Goal: Find specific page/section

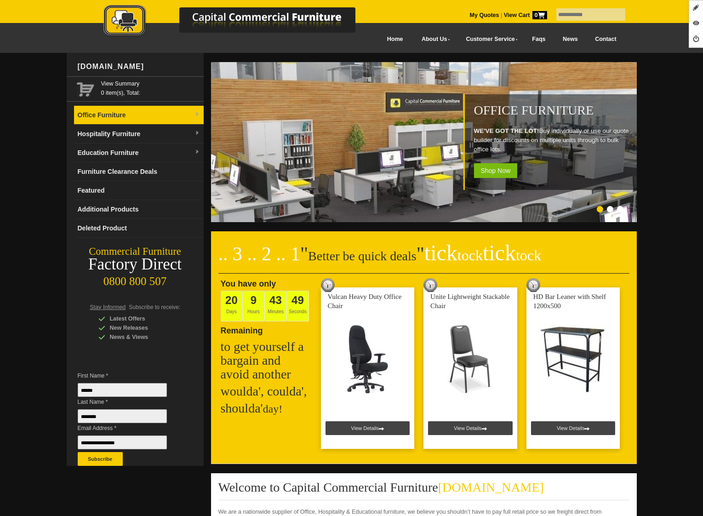
click at [153, 124] on link "Office Furniture" at bounding box center [139, 115] width 130 height 19
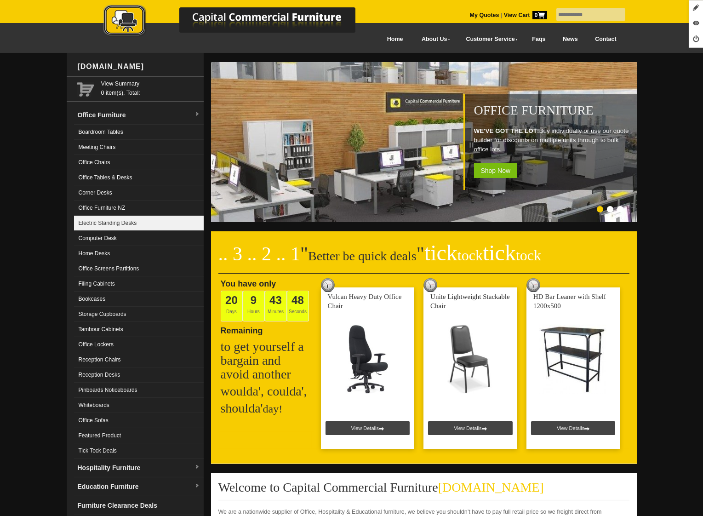
click at [140, 217] on link "Electric Standing Desks" at bounding box center [139, 223] width 130 height 15
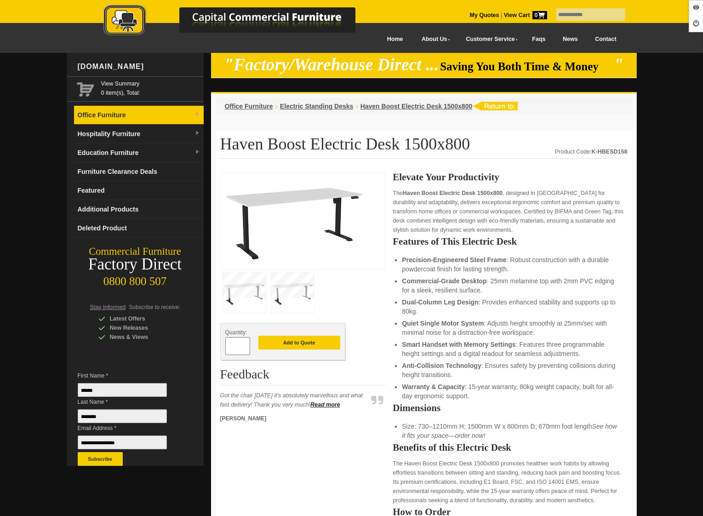
click at [111, 116] on link "Office Furniture" at bounding box center [139, 115] width 130 height 19
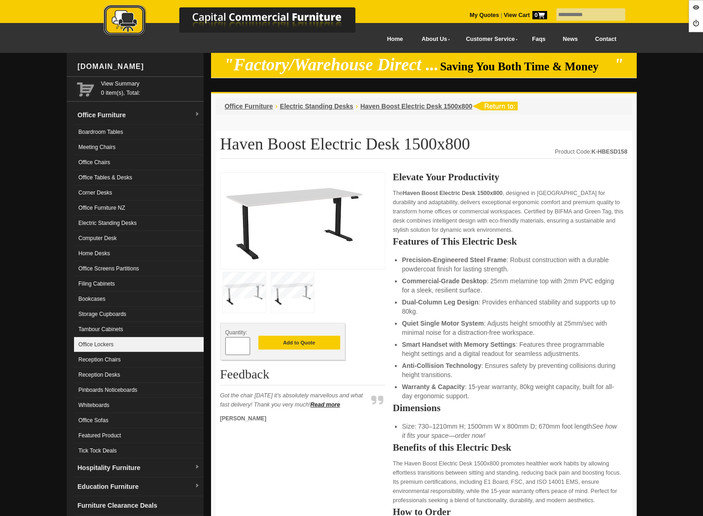
click at [141, 350] on link "Office Lockers" at bounding box center [139, 344] width 130 height 15
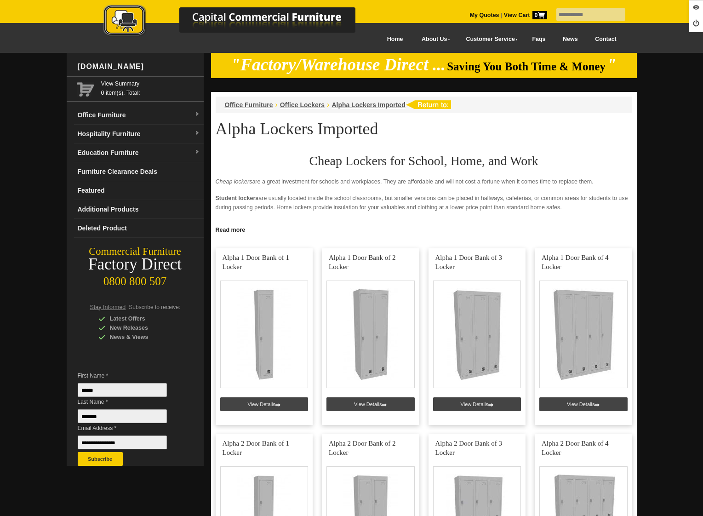
scroll to position [682, 0]
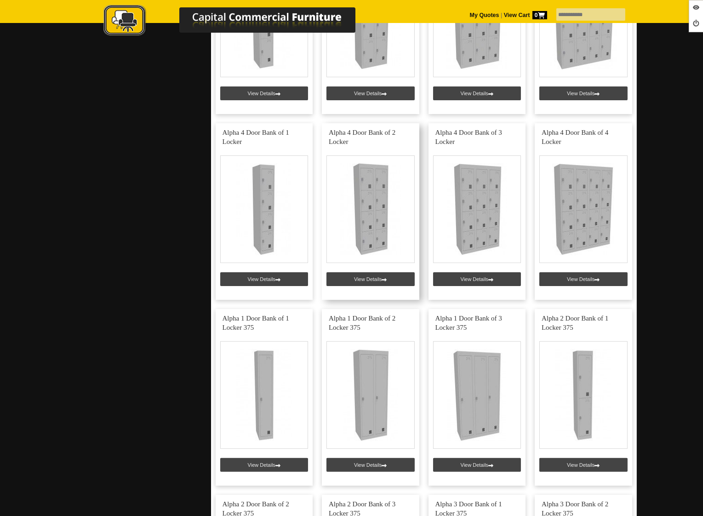
click at [363, 277] on link at bounding box center [370, 211] width 97 height 176
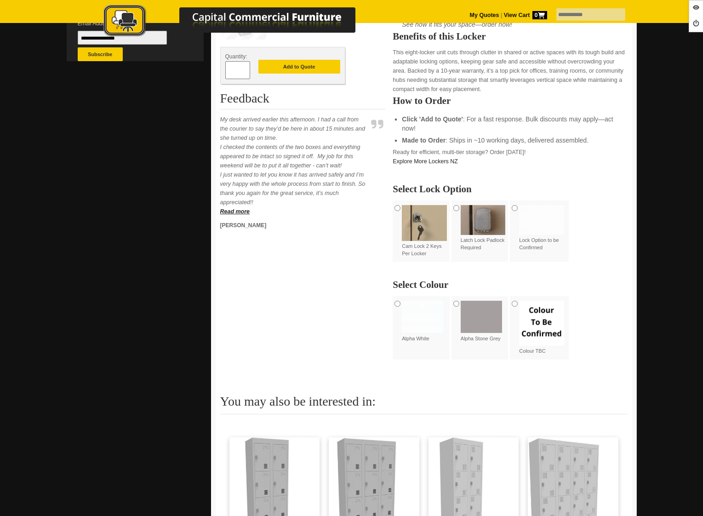
scroll to position [404, 0]
